Goal: Task Accomplishment & Management: Use online tool/utility

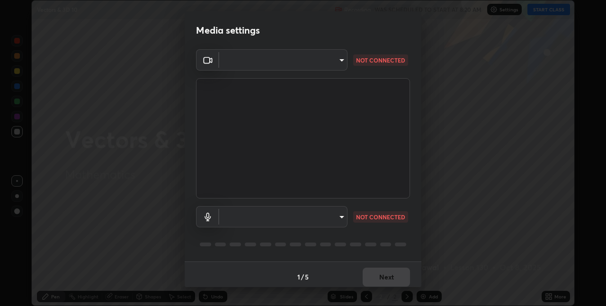
scroll to position [5, 0]
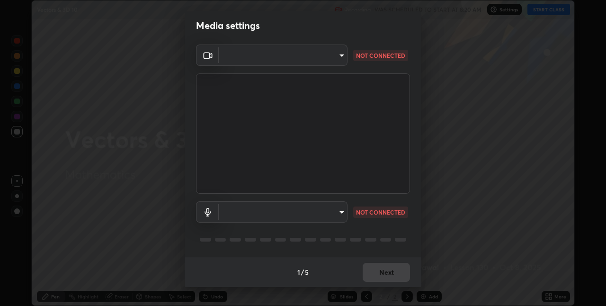
type input "8a437219b1c9d5fef93d1ec40e095ac8837f64dae60836980dab15105ba84f43"
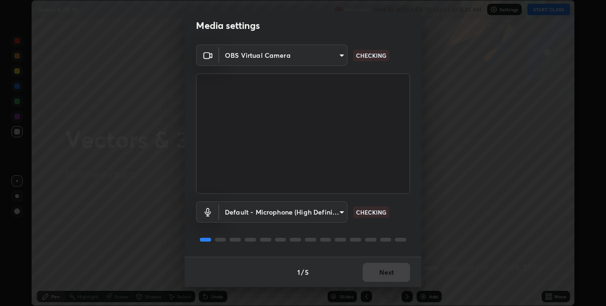
click at [342, 215] on body "Erase all Vectors & 3D 10 Recording WAS SCHEDULED TO START AT 8:20 AM Settings …" at bounding box center [303, 153] width 606 height 306
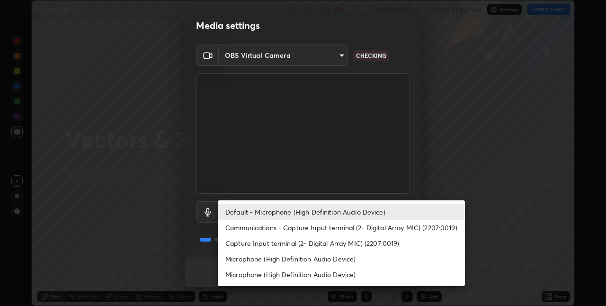
click at [332, 230] on li "Communications - Capture Input terminal (2- Digital Array MIC) (2207:0019)" at bounding box center [341, 228] width 247 height 16
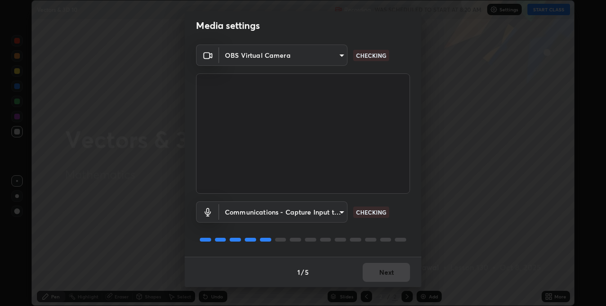
click at [342, 214] on body "Erase all Vectors & 3D 10 Recording WAS SCHEDULED TO START AT 8:20 AM Settings …" at bounding box center [303, 153] width 606 height 306
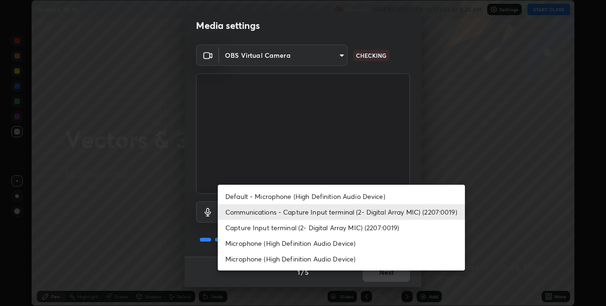
click at [336, 198] on li "Default - Microphone (High Definition Audio Device)" at bounding box center [341, 196] width 247 height 16
type input "default"
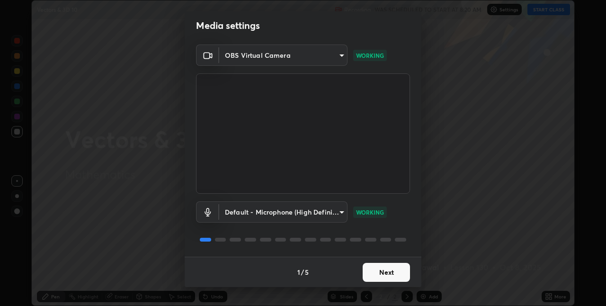
click at [382, 273] on button "Next" at bounding box center [386, 272] width 47 height 19
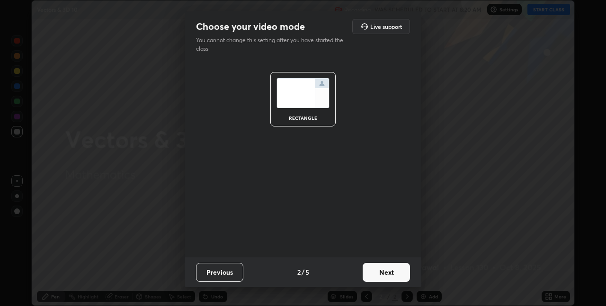
scroll to position [0, 0]
click at [385, 272] on button "Next" at bounding box center [386, 272] width 47 height 19
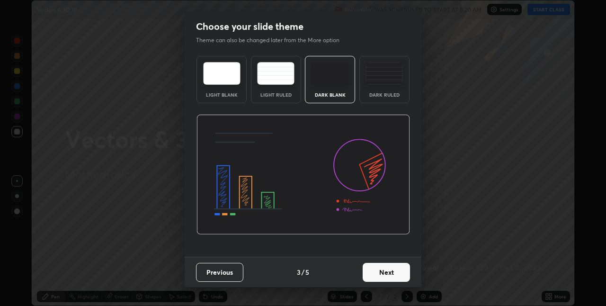
click at [389, 273] on button "Next" at bounding box center [386, 272] width 47 height 19
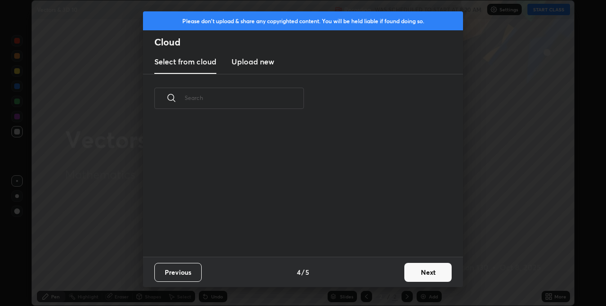
click at [416, 274] on button "Next" at bounding box center [427, 272] width 47 height 19
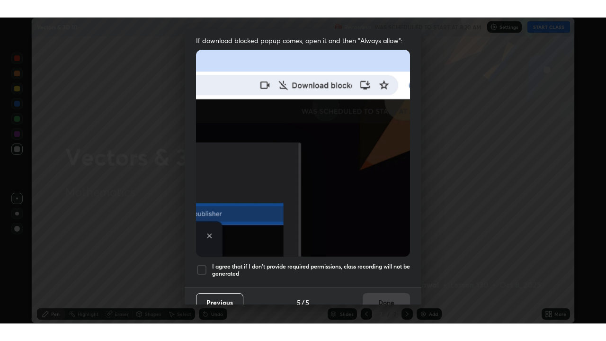
scroll to position [198, 0]
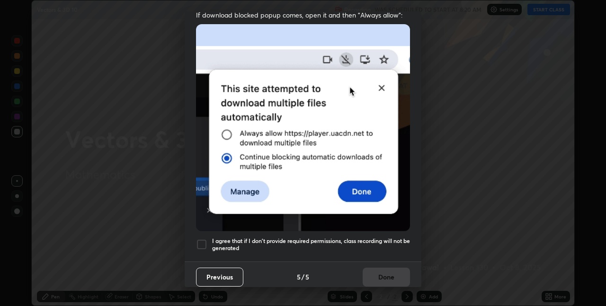
click at [382, 244] on h5 "I agree that if I don't provide required permissions, class recording will not …" at bounding box center [311, 244] width 198 height 15
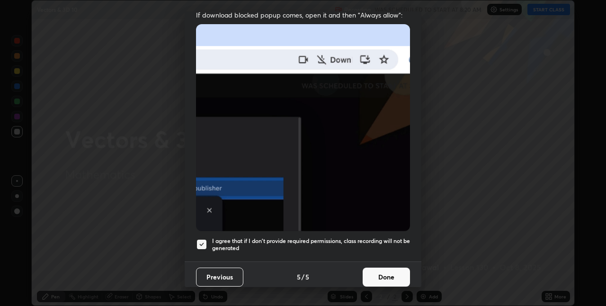
click at [383, 272] on button "Done" at bounding box center [386, 277] width 47 height 19
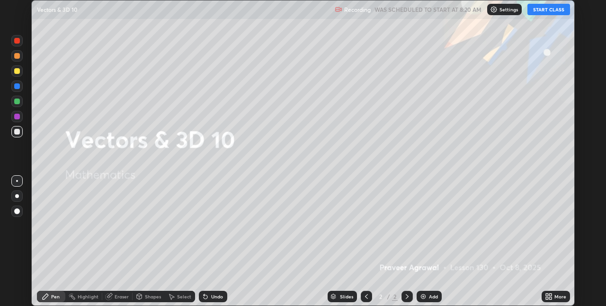
click at [544, 11] on button "START CLASS" at bounding box center [548, 9] width 43 height 11
click at [547, 297] on icon at bounding box center [547, 298] width 2 height 2
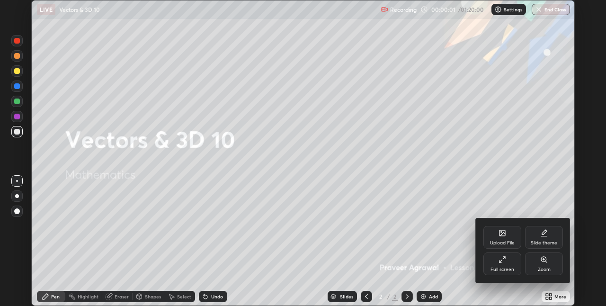
click at [493, 268] on div "Full screen" at bounding box center [503, 269] width 24 height 5
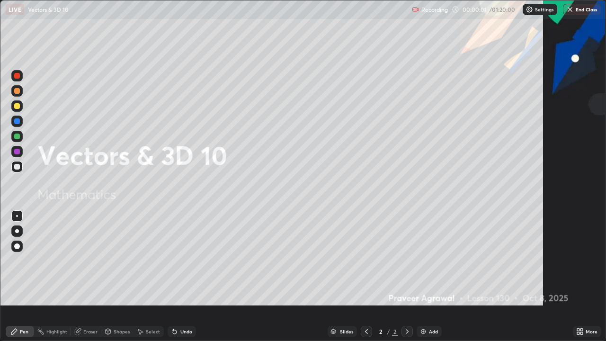
scroll to position [341, 606]
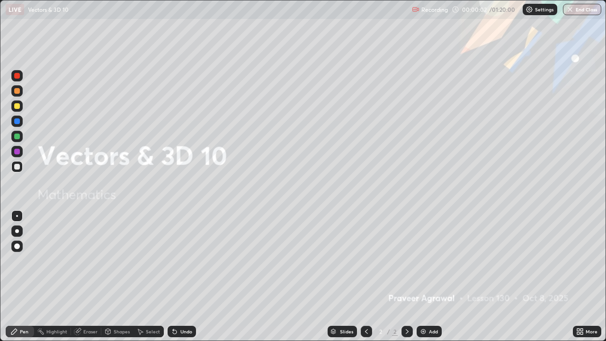
click at [422, 305] on img at bounding box center [423, 332] width 8 height 8
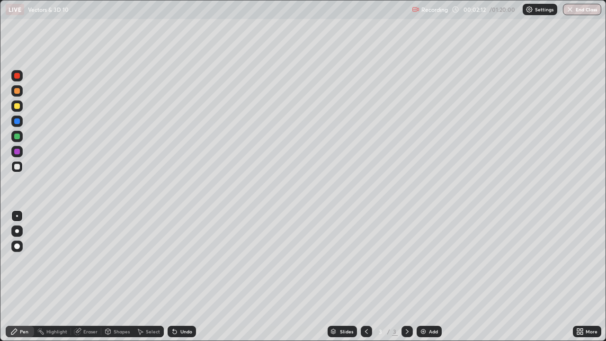
click at [19, 107] on div at bounding box center [17, 106] width 6 height 6
click at [173, 305] on icon at bounding box center [175, 332] width 4 height 4
click at [174, 305] on icon at bounding box center [175, 332] width 4 height 4
click at [173, 305] on icon at bounding box center [175, 332] width 4 height 4
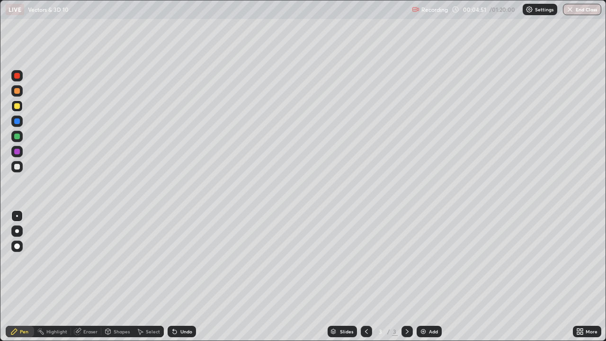
click at [173, 305] on div "Undo" at bounding box center [182, 331] width 28 height 11
click at [173, 305] on icon at bounding box center [175, 332] width 4 height 4
click at [171, 305] on icon at bounding box center [175, 332] width 8 height 8
click at [18, 166] on div at bounding box center [17, 167] width 6 height 6
click at [18, 106] on div at bounding box center [17, 106] width 6 height 6
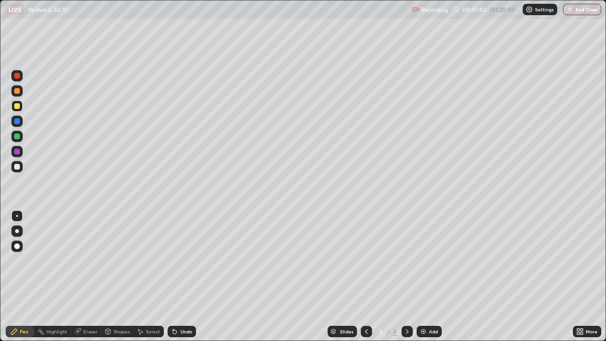
click at [180, 305] on div "Undo" at bounding box center [186, 331] width 12 height 5
click at [18, 166] on div at bounding box center [17, 167] width 6 height 6
click at [423, 305] on img at bounding box center [423, 332] width 8 height 8
click at [19, 105] on div at bounding box center [17, 106] width 6 height 6
click at [18, 136] on div at bounding box center [17, 137] width 6 height 6
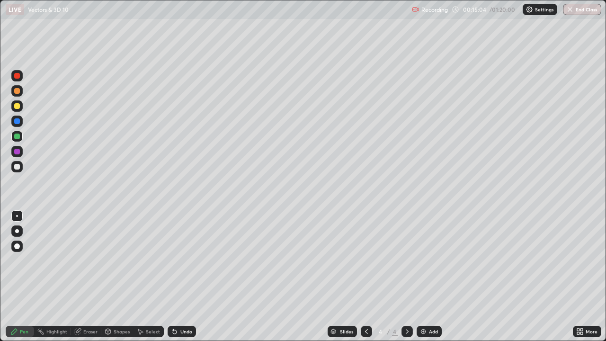
click at [22, 169] on div at bounding box center [16, 166] width 11 height 11
click at [421, 305] on img at bounding box center [423, 332] width 8 height 8
click at [18, 106] on div at bounding box center [17, 106] width 6 height 6
click at [14, 169] on div at bounding box center [16, 166] width 11 height 11
click at [18, 107] on div at bounding box center [17, 106] width 6 height 6
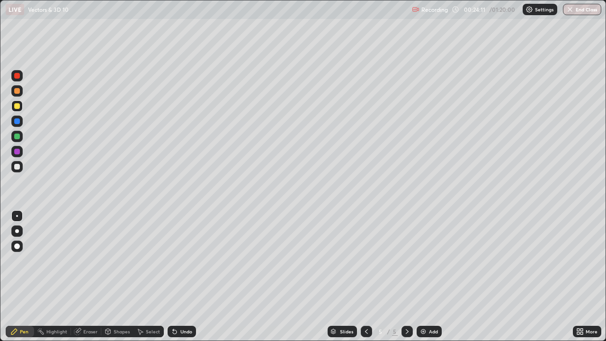
click at [18, 138] on div at bounding box center [17, 137] width 6 height 6
click at [18, 168] on div at bounding box center [17, 167] width 6 height 6
click at [183, 305] on div "Undo" at bounding box center [186, 331] width 12 height 5
click at [422, 305] on img at bounding box center [423, 332] width 8 height 8
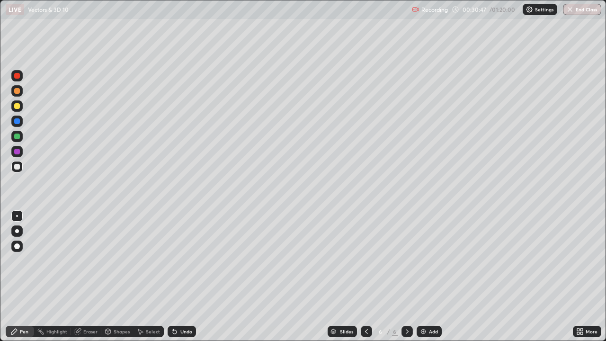
click at [173, 305] on icon at bounding box center [175, 332] width 4 height 4
click at [180, 305] on div "Undo" at bounding box center [186, 331] width 12 height 5
click at [184, 305] on div "Undo" at bounding box center [186, 331] width 12 height 5
click at [424, 305] on img at bounding box center [423, 332] width 8 height 8
click at [181, 305] on div "Undo" at bounding box center [186, 331] width 12 height 5
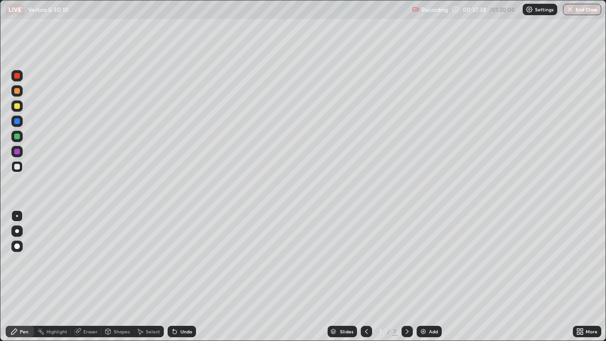
click at [427, 305] on div "Add" at bounding box center [429, 331] width 25 height 11
click at [423, 305] on img at bounding box center [423, 332] width 8 height 8
click at [18, 106] on div at bounding box center [17, 106] width 6 height 6
click at [17, 137] on div at bounding box center [17, 137] width 6 height 6
click at [422, 305] on img at bounding box center [423, 332] width 8 height 8
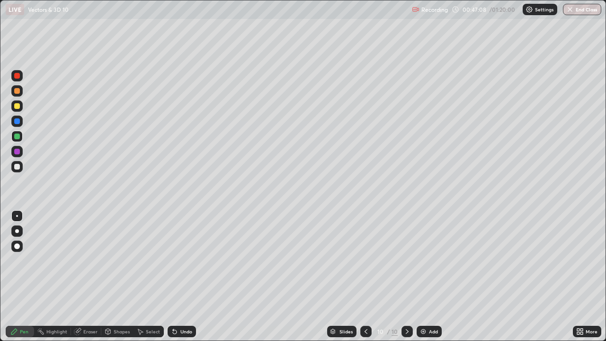
click at [18, 167] on div at bounding box center [17, 167] width 6 height 6
click at [17, 107] on div at bounding box center [17, 106] width 6 height 6
click at [17, 167] on div at bounding box center [17, 167] width 6 height 6
click at [18, 107] on div at bounding box center [17, 106] width 6 height 6
click at [421, 305] on img at bounding box center [423, 332] width 8 height 8
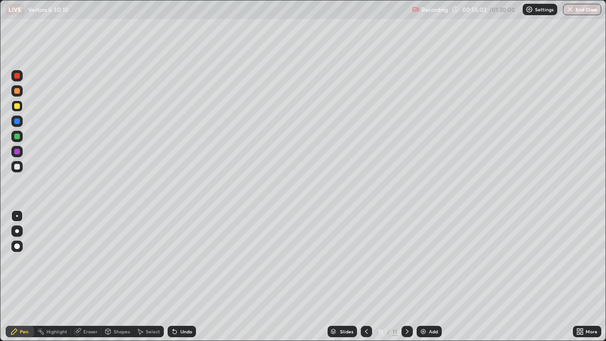
click at [18, 167] on div at bounding box center [17, 167] width 6 height 6
click at [17, 107] on div at bounding box center [17, 106] width 6 height 6
click at [423, 305] on img at bounding box center [423, 332] width 8 height 8
click at [17, 168] on div at bounding box center [17, 167] width 6 height 6
click at [420, 305] on img at bounding box center [423, 332] width 8 height 8
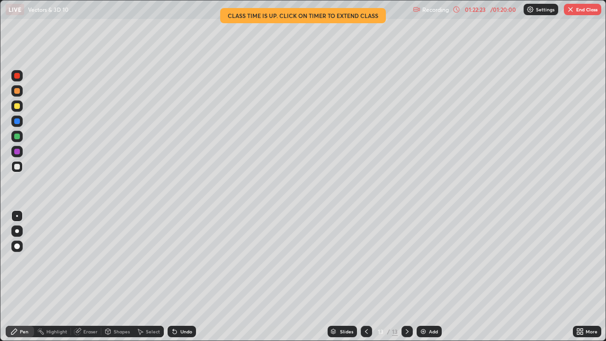
click at [585, 6] on button "End Class" at bounding box center [582, 9] width 37 height 11
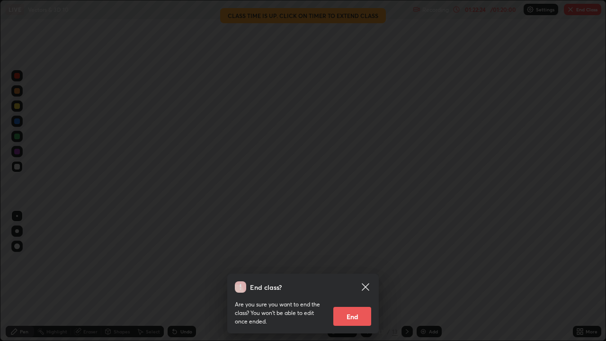
click at [353, 305] on button "End" at bounding box center [352, 316] width 38 height 19
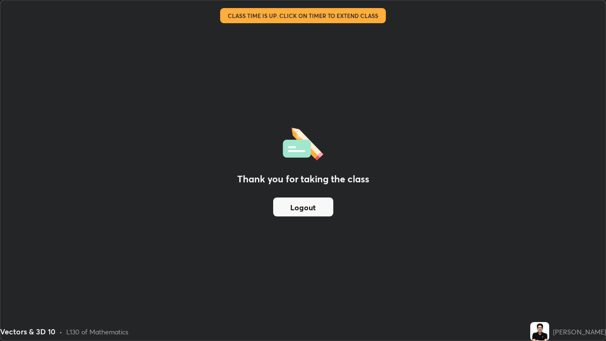
click at [471, 295] on div "Thank you for taking the class Logout" at bounding box center [302, 170] width 605 height 340
click at [543, 305] on img at bounding box center [539, 331] width 19 height 19
click at [321, 210] on button "Logout" at bounding box center [303, 206] width 60 height 19
